Goal: Find specific page/section: Find specific page/section

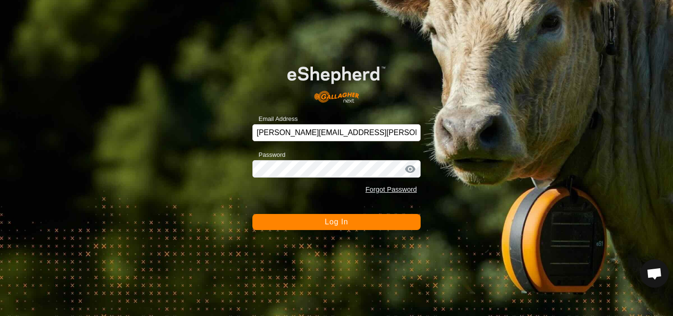
click at [336, 225] on span "Log In" at bounding box center [336, 222] width 23 height 8
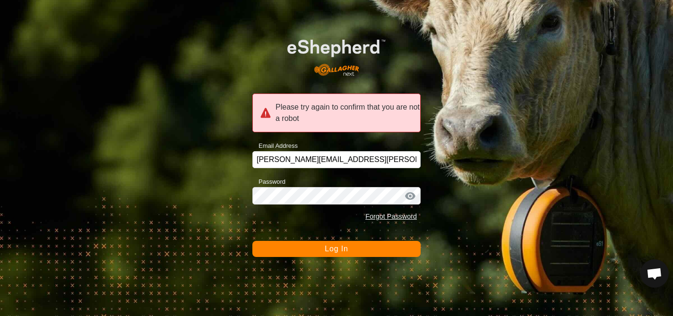
click at [322, 248] on button "Log In" at bounding box center [336, 249] width 168 height 16
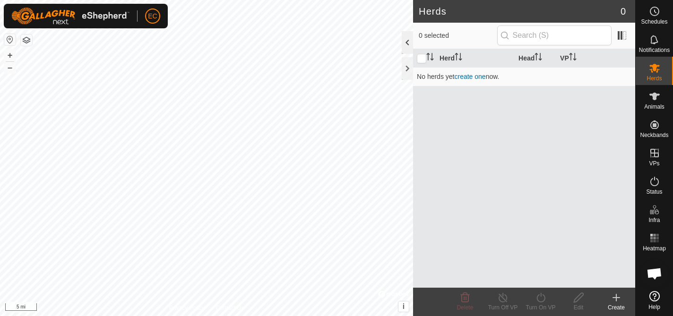
click at [407, 41] on div at bounding box center [407, 42] width 11 height 23
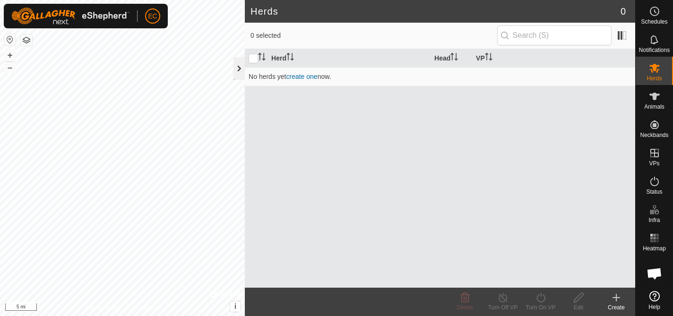
click at [234, 67] on div at bounding box center [238, 68] width 11 height 23
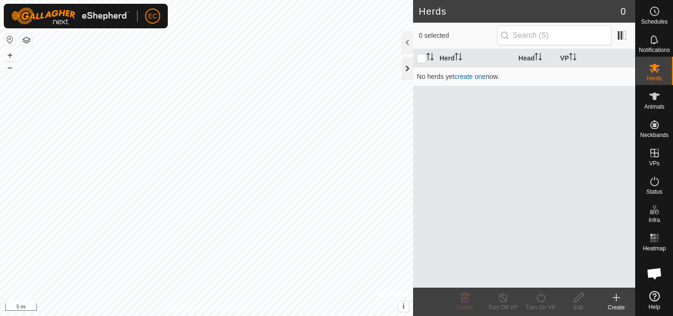
click at [410, 69] on div at bounding box center [407, 68] width 11 height 23
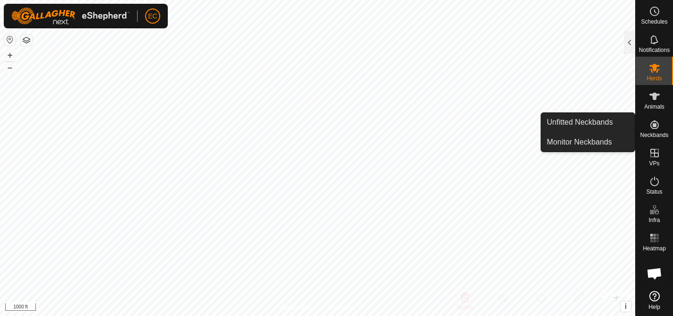
click at [655, 122] on icon at bounding box center [654, 124] width 11 height 11
click at [605, 121] on link "Unfitted Neckbands" at bounding box center [588, 122] width 94 height 19
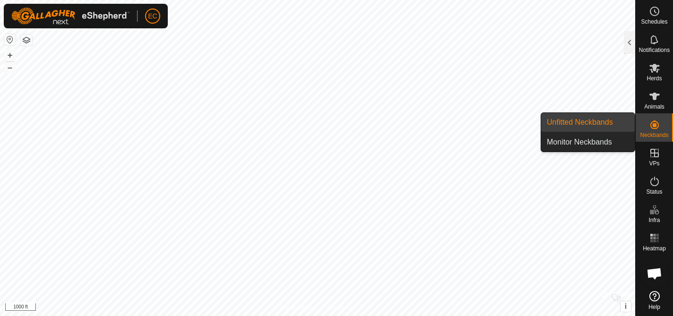
click at [658, 128] on icon at bounding box center [654, 124] width 11 height 11
click at [603, 144] on link "Monitor Neckbands" at bounding box center [588, 142] width 94 height 19
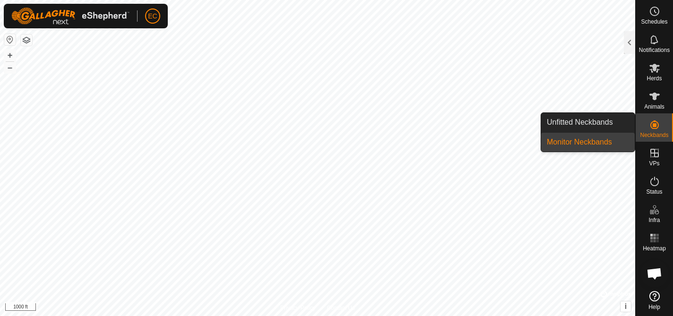
click at [657, 130] on icon at bounding box center [654, 124] width 11 height 11
click at [611, 128] on link "Unfitted Neckbands" at bounding box center [588, 122] width 94 height 19
